Goal: Information Seeking & Learning: Learn about a topic

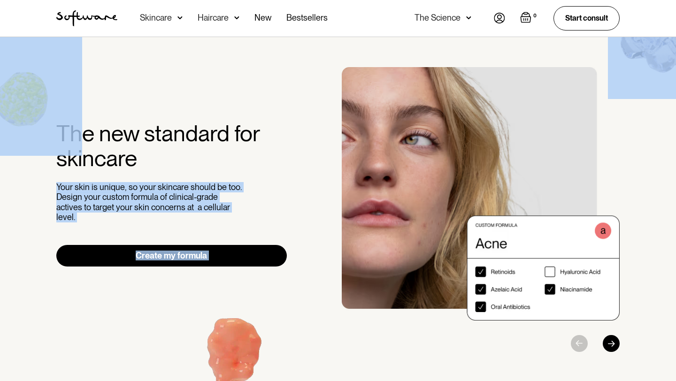
click at [73, 141] on div "The new standard for skincare Your skin is unique, so your skincare should be t…" at bounding box center [338, 210] width 676 height 346
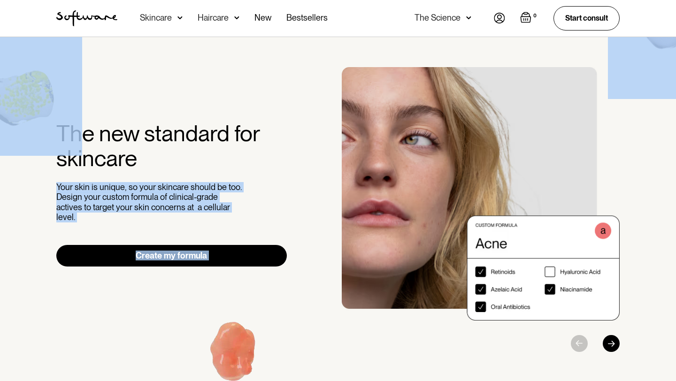
click at [73, 141] on img at bounding box center [21, 96] width 123 height 119
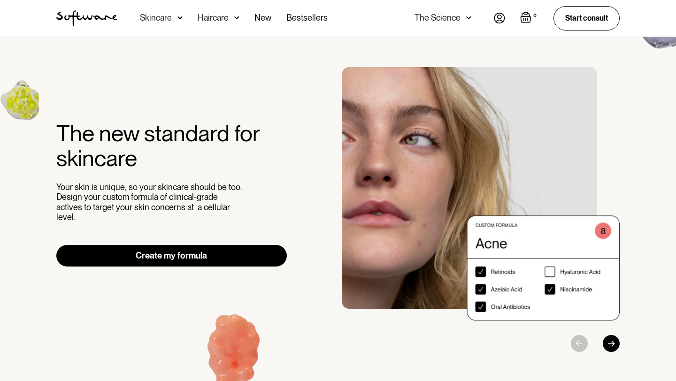
click at [120, 136] on h2 "The new standard for skincare" at bounding box center [171, 146] width 231 height 50
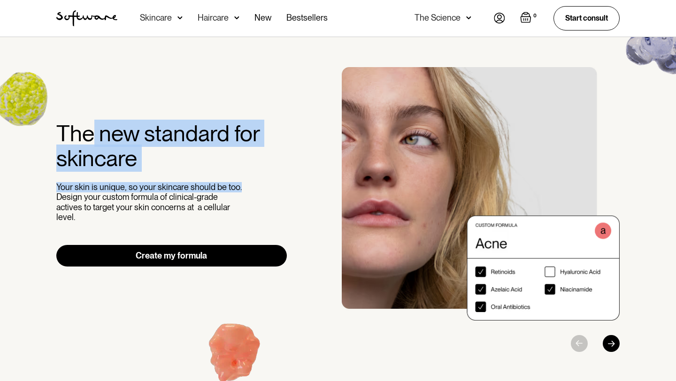
drag, startPoint x: 237, startPoint y: 193, endPoint x: 93, endPoint y: 136, distance: 155.0
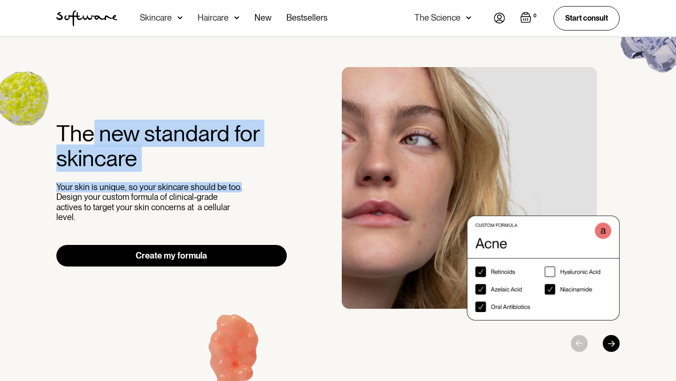
click at [93, 136] on div "The new standard for skincare Your skin is unique, so your skincare should be t…" at bounding box center [171, 194] width 231 height 146
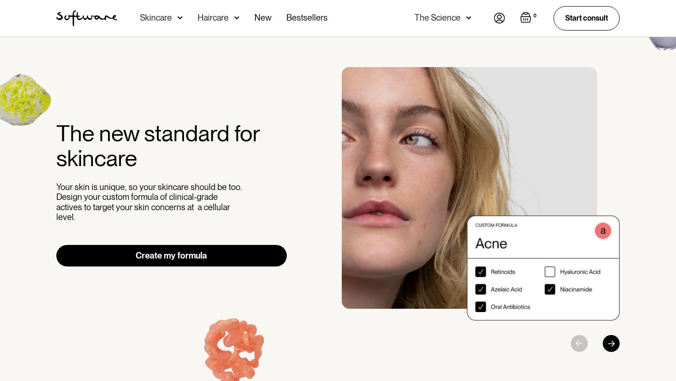
click at [218, 214] on p "Your skin is unique, so your skincare should be too. Design your custom formula…" at bounding box center [150, 202] width 188 height 40
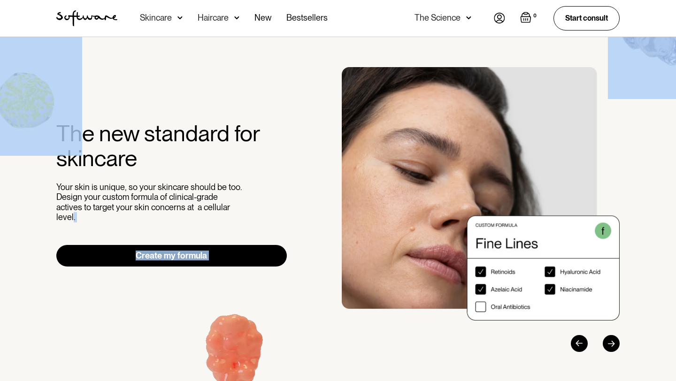
drag, startPoint x: 218, startPoint y: 214, endPoint x: 78, endPoint y: 139, distance: 159.7
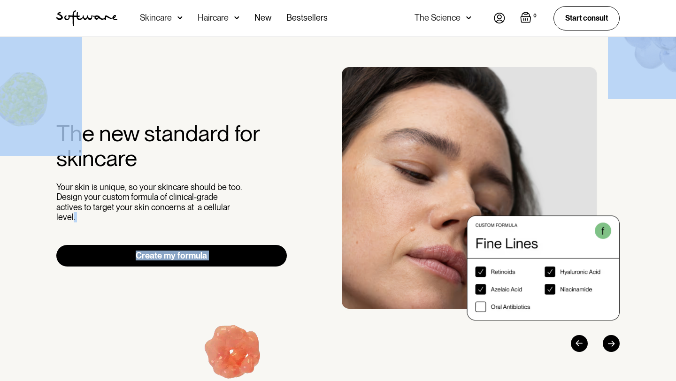
click at [78, 139] on div "The new standard for skincare Your skin is unique, so your skincare should be t…" at bounding box center [338, 210] width 676 height 346
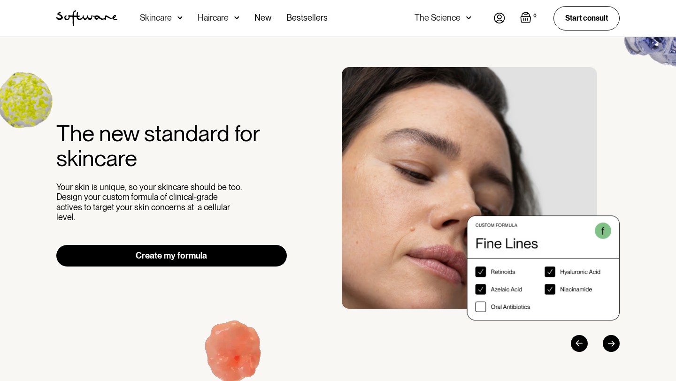
click at [96, 141] on h2 "The new standard for skincare" at bounding box center [171, 146] width 231 height 50
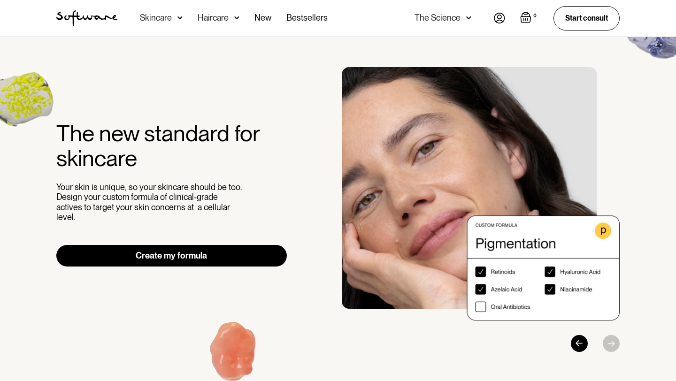
drag, startPoint x: 64, startPoint y: 137, endPoint x: 552, endPoint y: 0, distance: 506.9
